Goal: Transaction & Acquisition: Book appointment/travel/reservation

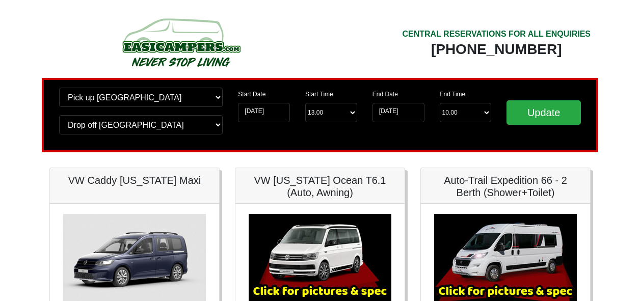
scroll to position [153, 0]
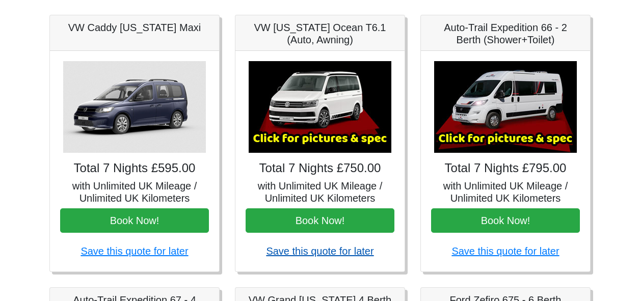
click at [328, 249] on link "Save this quote for later" at bounding box center [320, 251] width 108 height 11
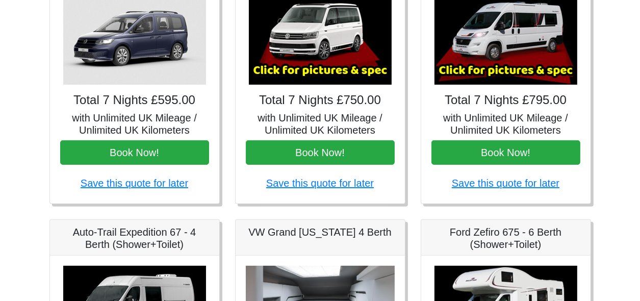
scroll to position [306, 0]
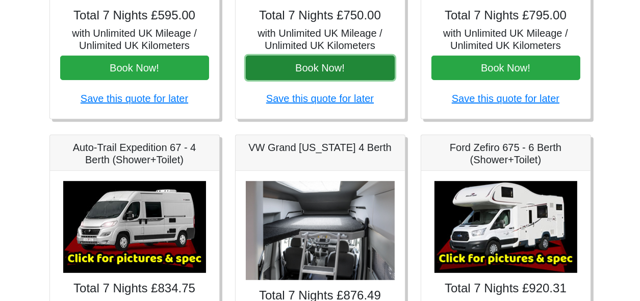
click at [304, 71] on button "Book Now!" at bounding box center [320, 68] width 149 height 24
